Goal: Obtain resource: Obtain resource

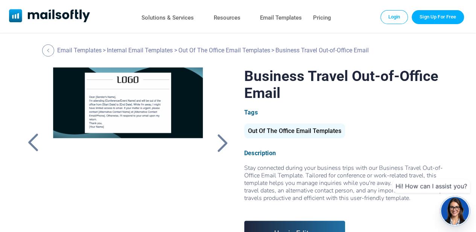
click at [269, 132] on div "Out Of The Office Email Templates" at bounding box center [294, 130] width 101 height 15
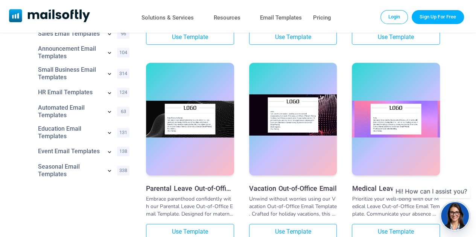
scroll to position [188, 0]
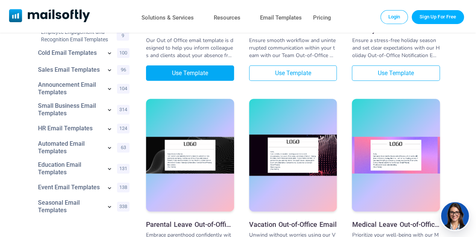
click at [200, 79] on link "Use Template" at bounding box center [190, 72] width 88 height 15
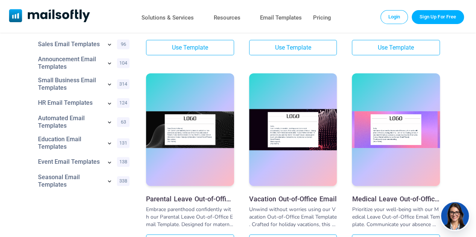
scroll to position [226, 0]
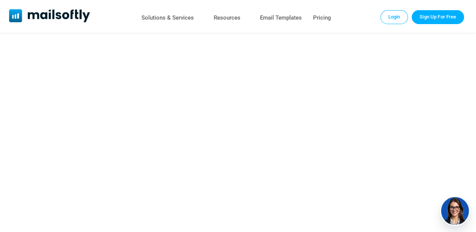
scroll to position [263, 0]
